Goal: Find specific page/section: Find specific page/section

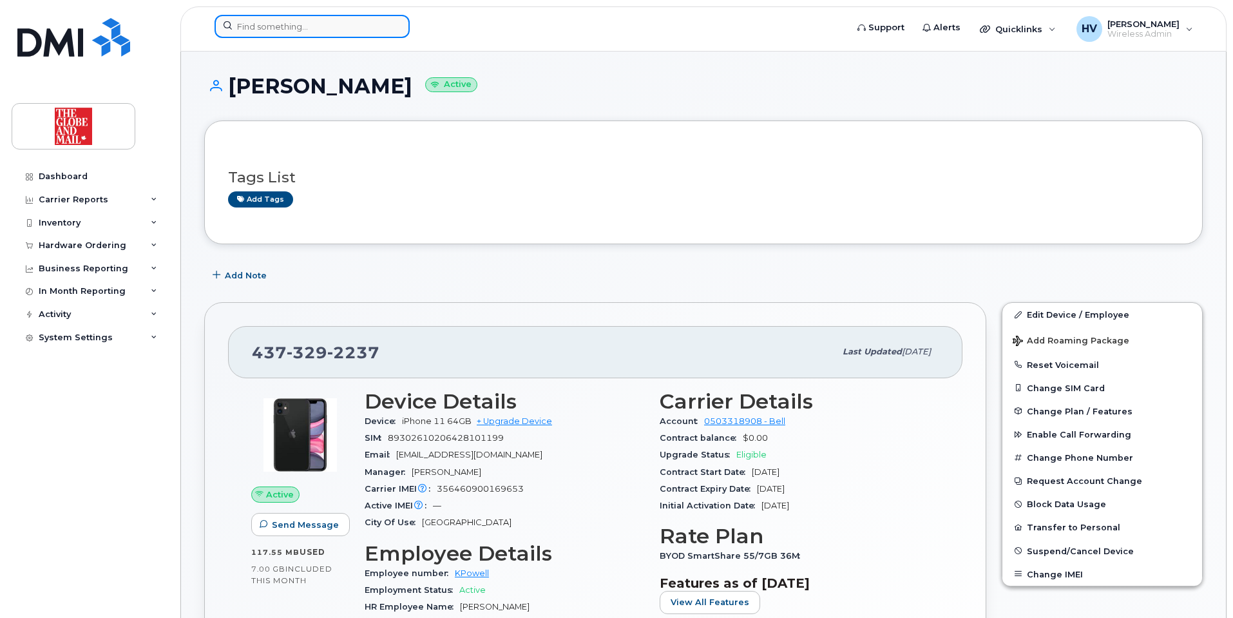
click at [282, 23] on input at bounding box center [311, 26] width 195 height 23
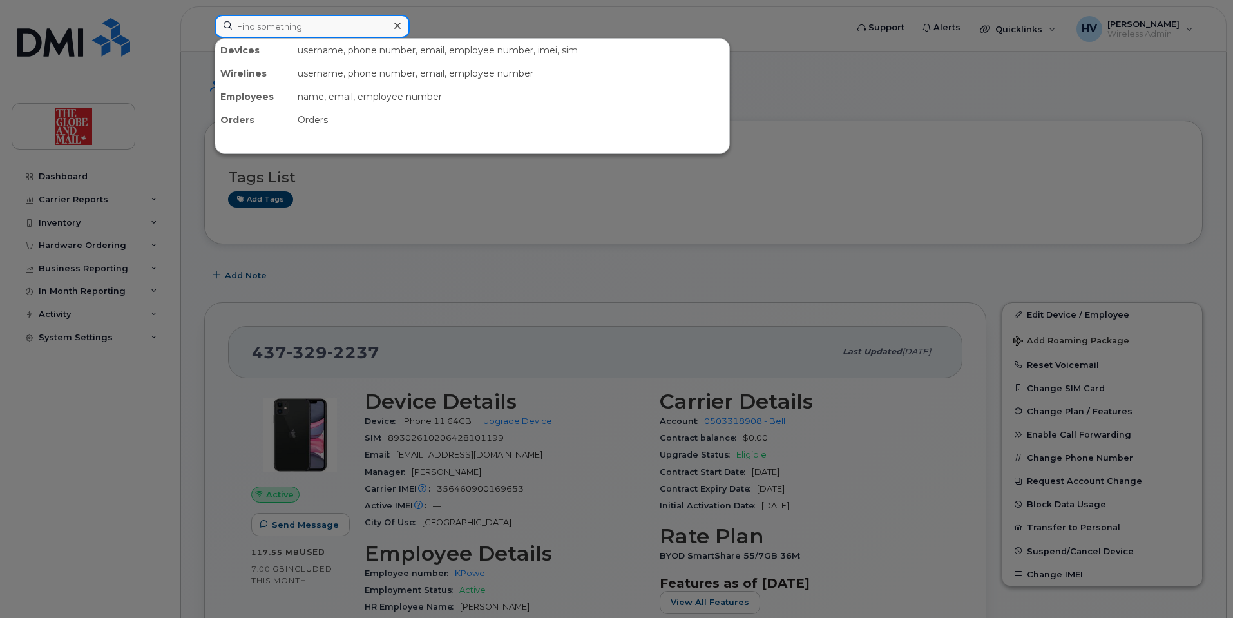
paste input "EGraney"
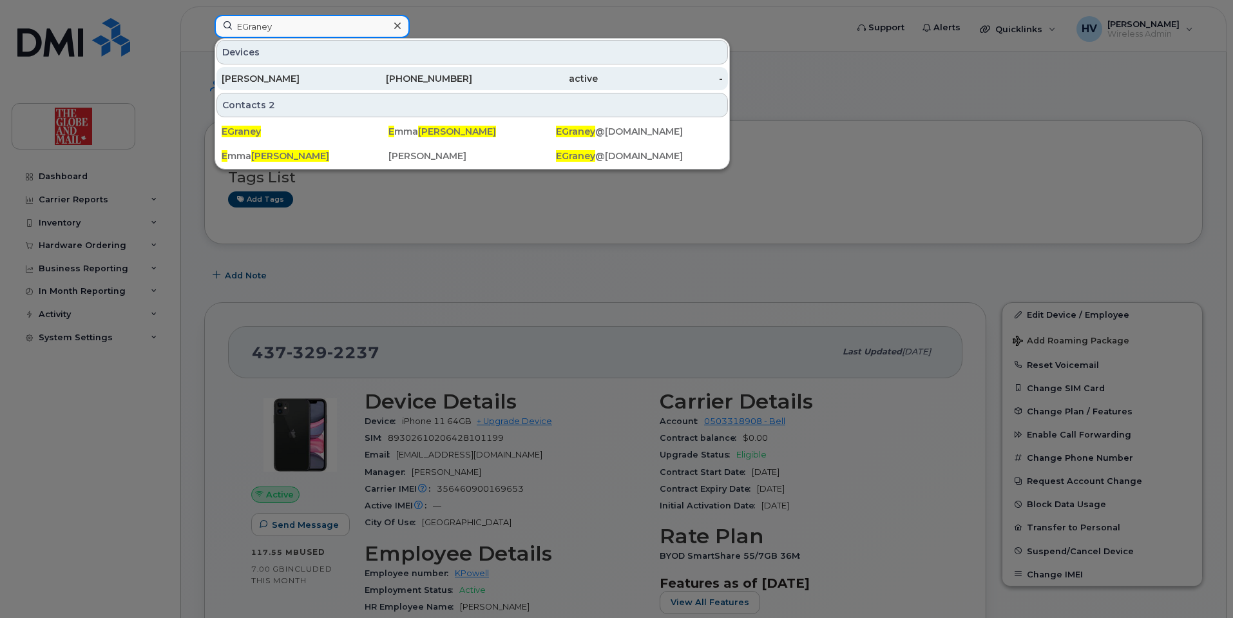
type input "EGraney"
click at [265, 79] on div "[PERSON_NAME]" at bounding box center [285, 78] width 126 height 13
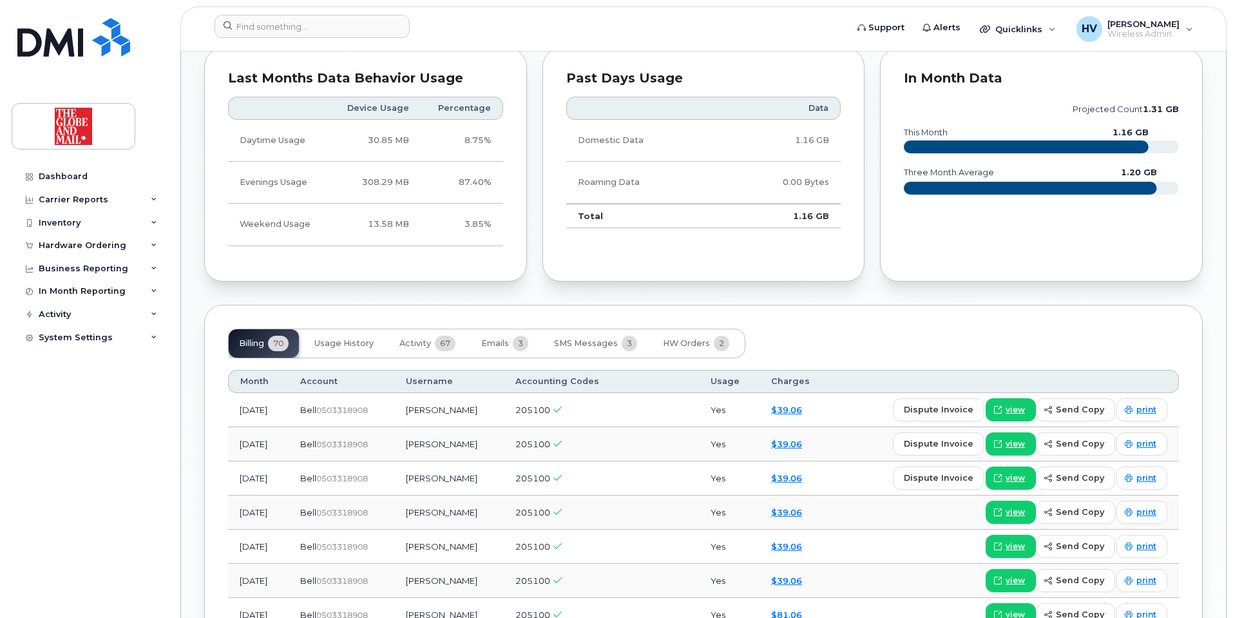
scroll to position [773, 0]
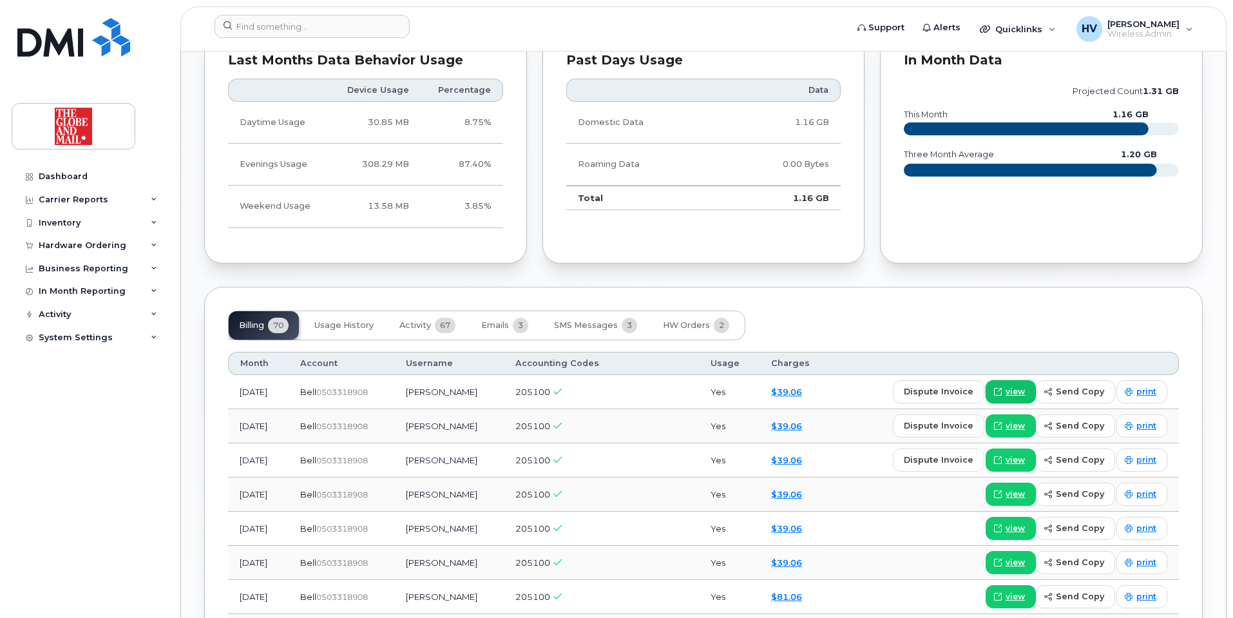
click at [1018, 388] on span "view" at bounding box center [1014, 392] width 19 height 12
